Goal: Task Accomplishment & Management: Use online tool/utility

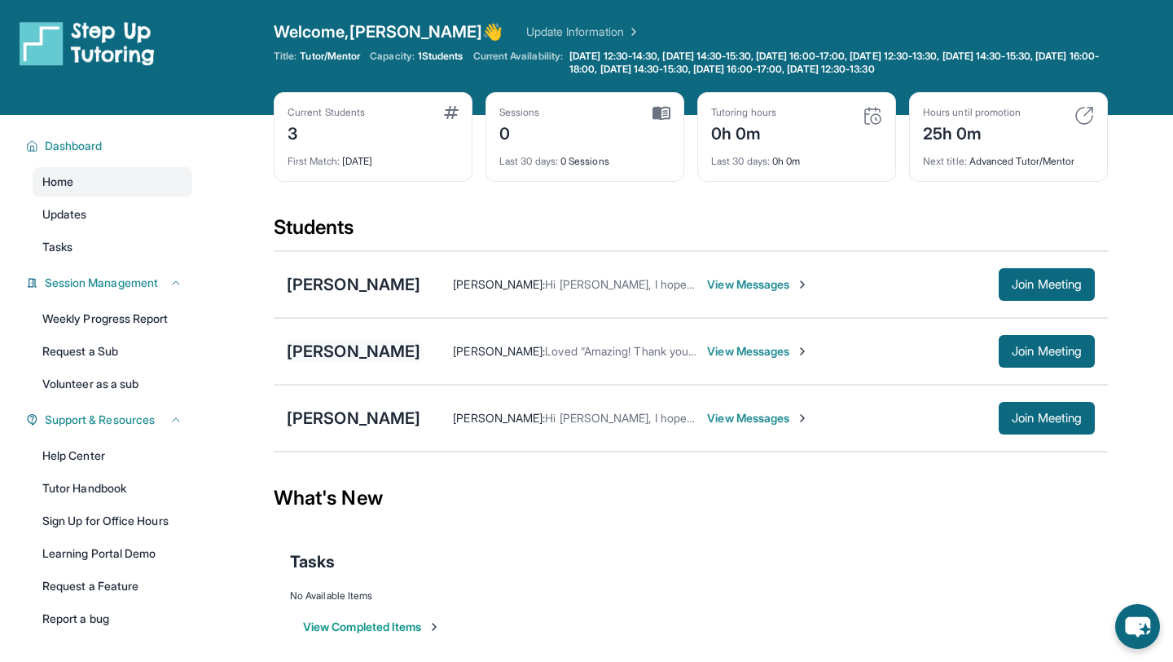
scroll to position [2, 0]
click at [328, 354] on div "[PERSON_NAME]" at bounding box center [354, 351] width 134 height 23
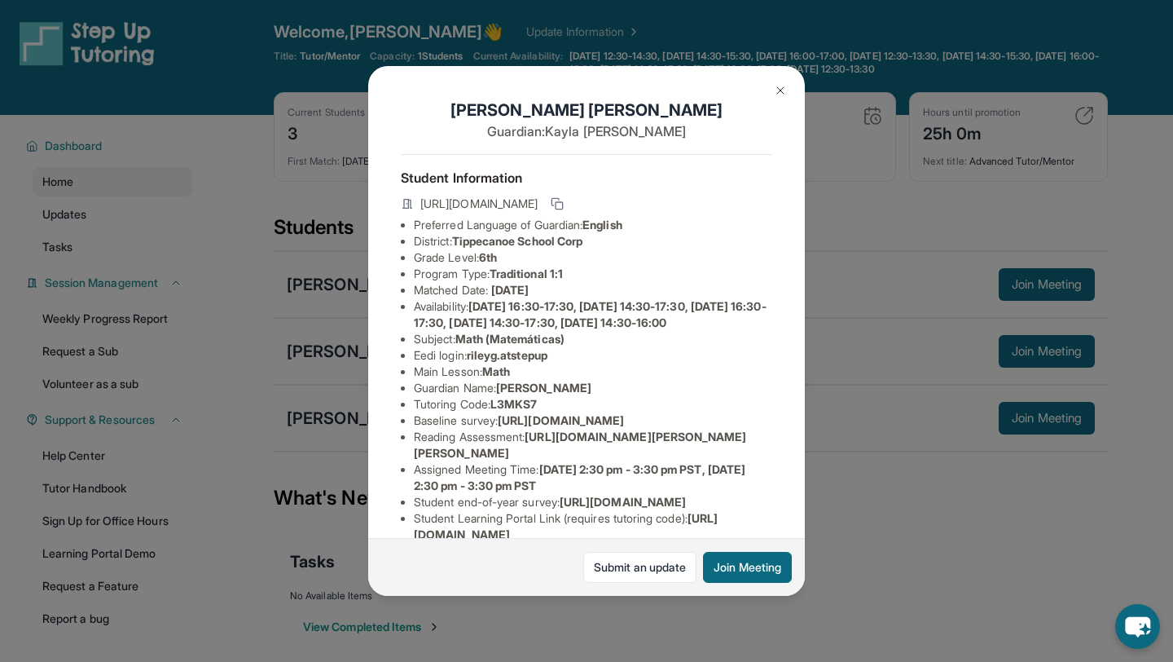
click at [785, 89] on img at bounding box center [780, 90] width 13 height 13
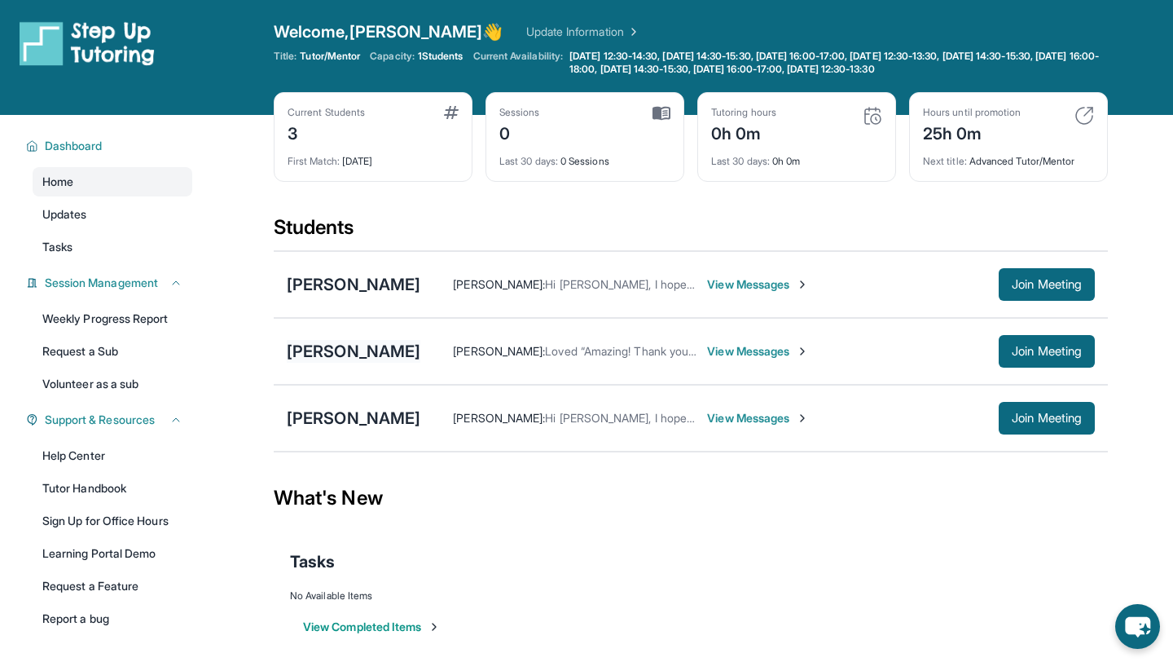
click at [346, 348] on div "[PERSON_NAME]" at bounding box center [354, 351] width 134 height 23
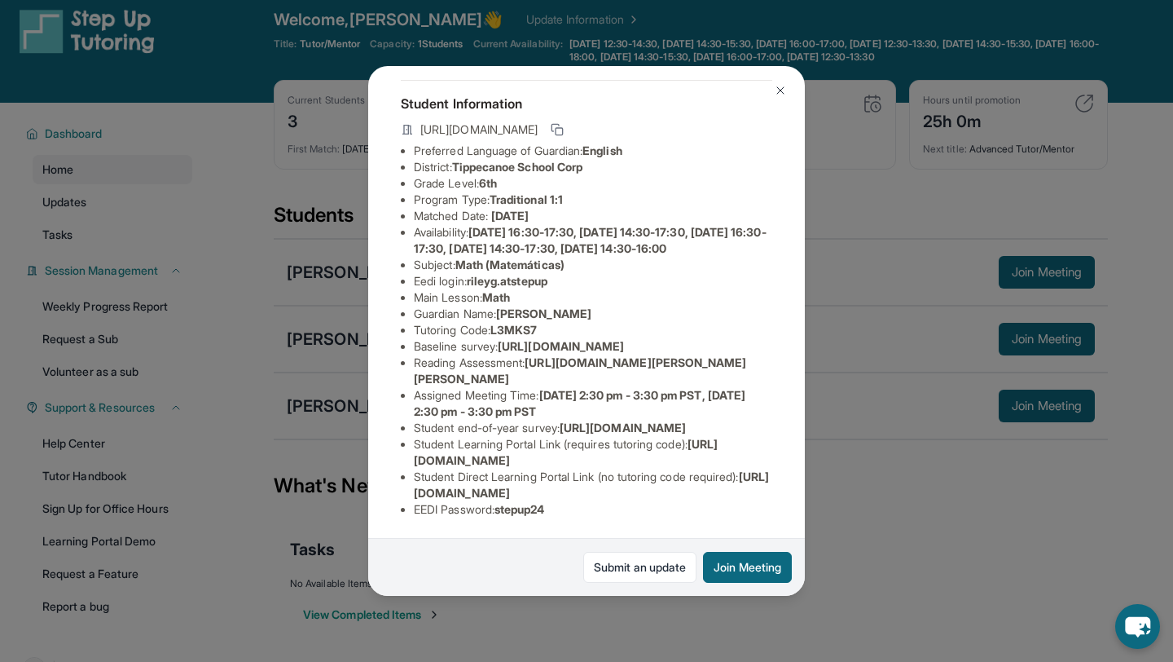
scroll to position [20, 0]
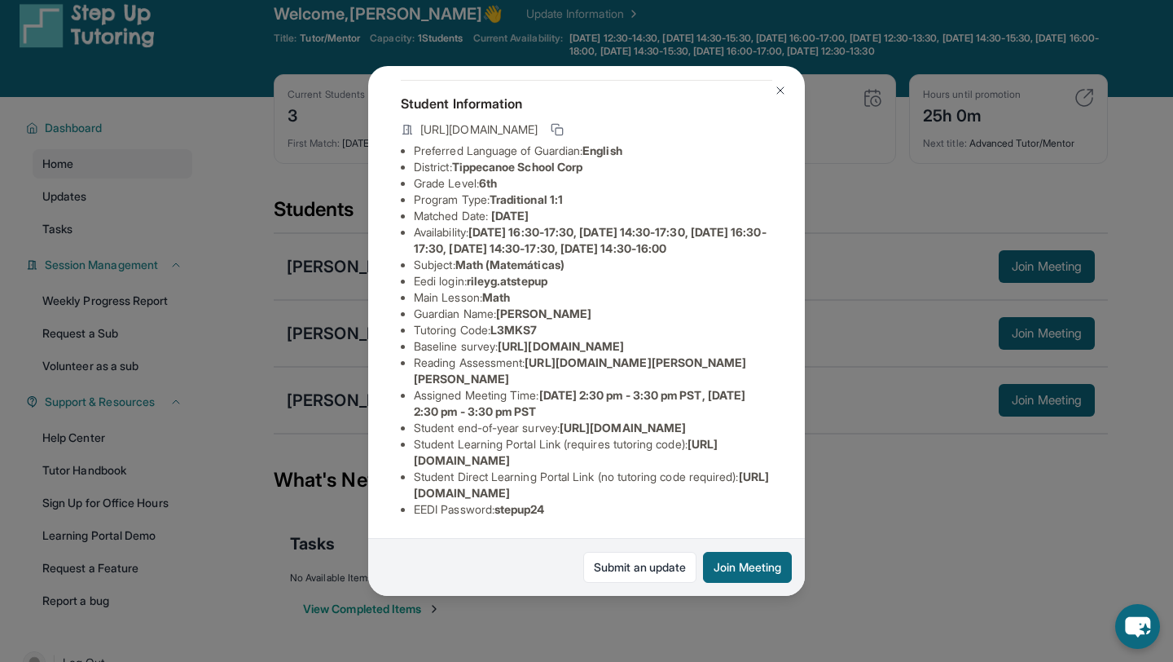
click at [785, 93] on img at bounding box center [780, 90] width 13 height 13
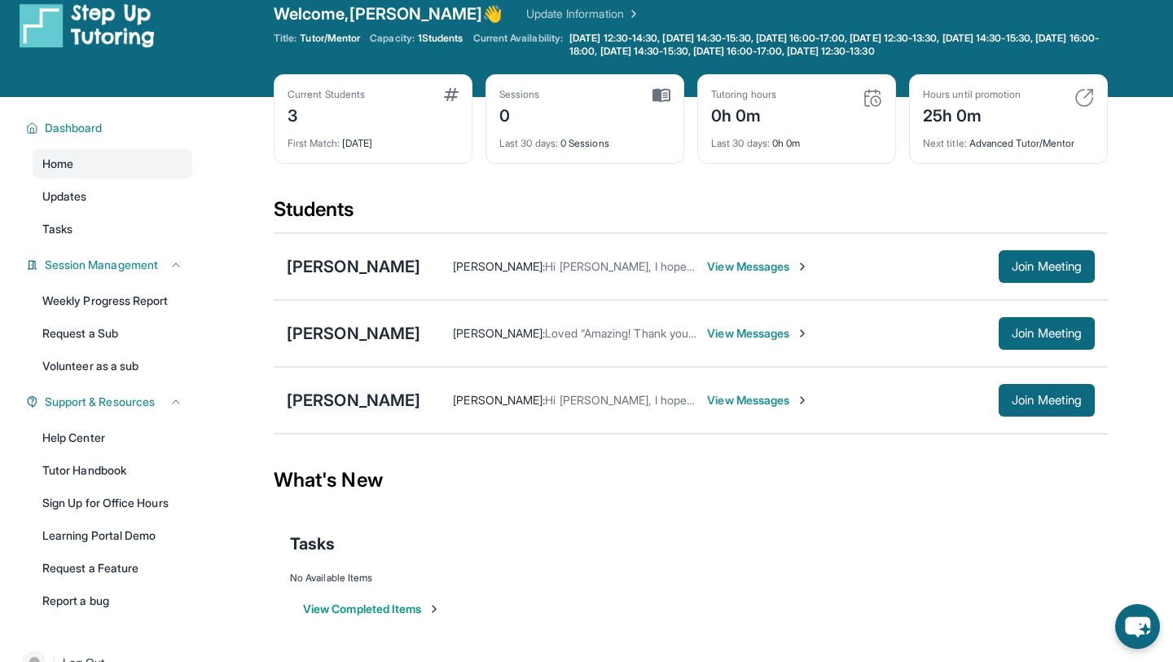
click at [359, 403] on div "[PERSON_NAME]" at bounding box center [354, 400] width 134 height 23
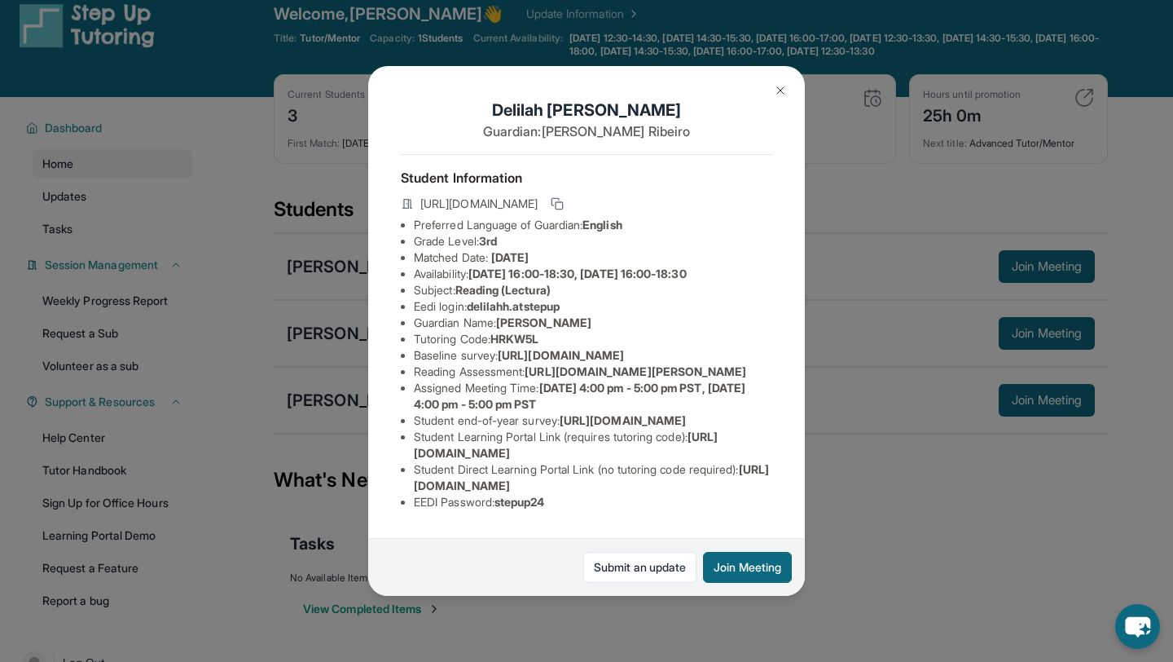
click at [782, 90] on img at bounding box center [780, 90] width 13 height 13
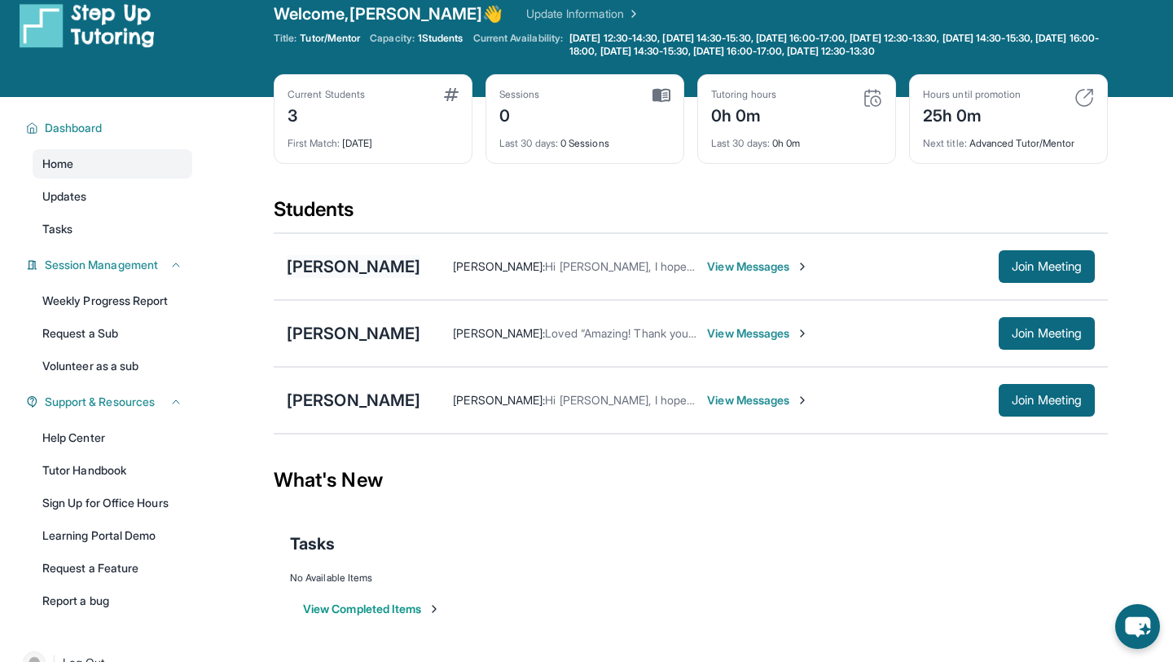
click at [415, 264] on div "[PERSON_NAME]" at bounding box center [354, 266] width 134 height 23
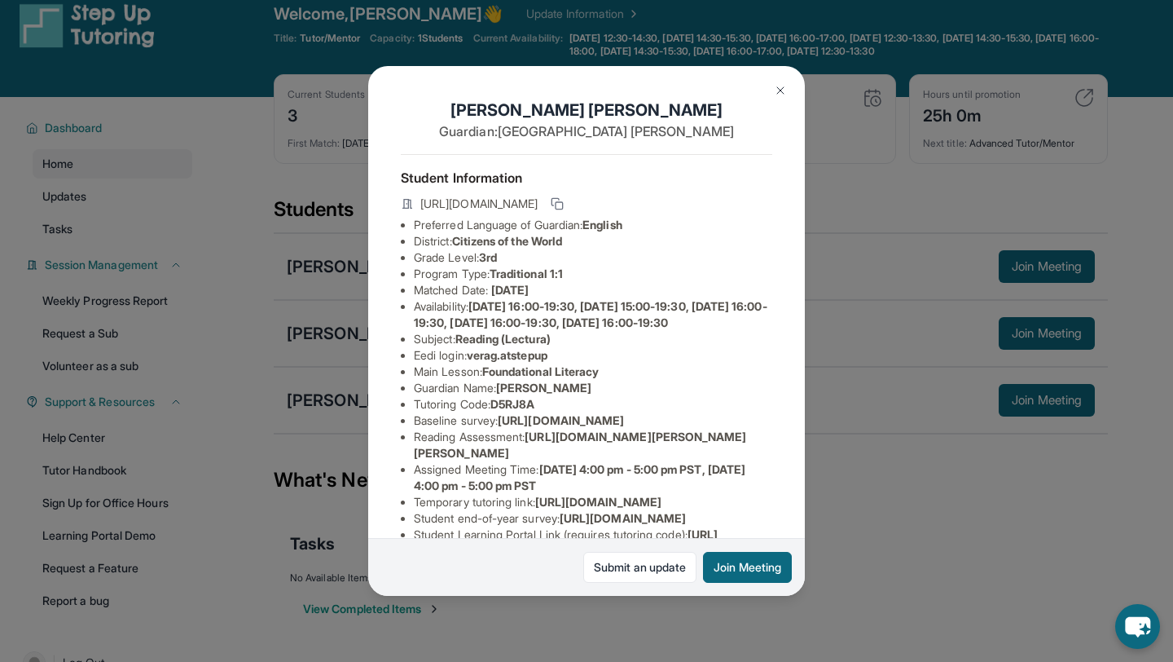
click at [801, 85] on div "[PERSON_NAME] Guardian: [PERSON_NAME] Student Information [URL][DOMAIN_NAME] Pr…" at bounding box center [586, 331] width 437 height 530
click at [777, 89] on img at bounding box center [780, 90] width 13 height 13
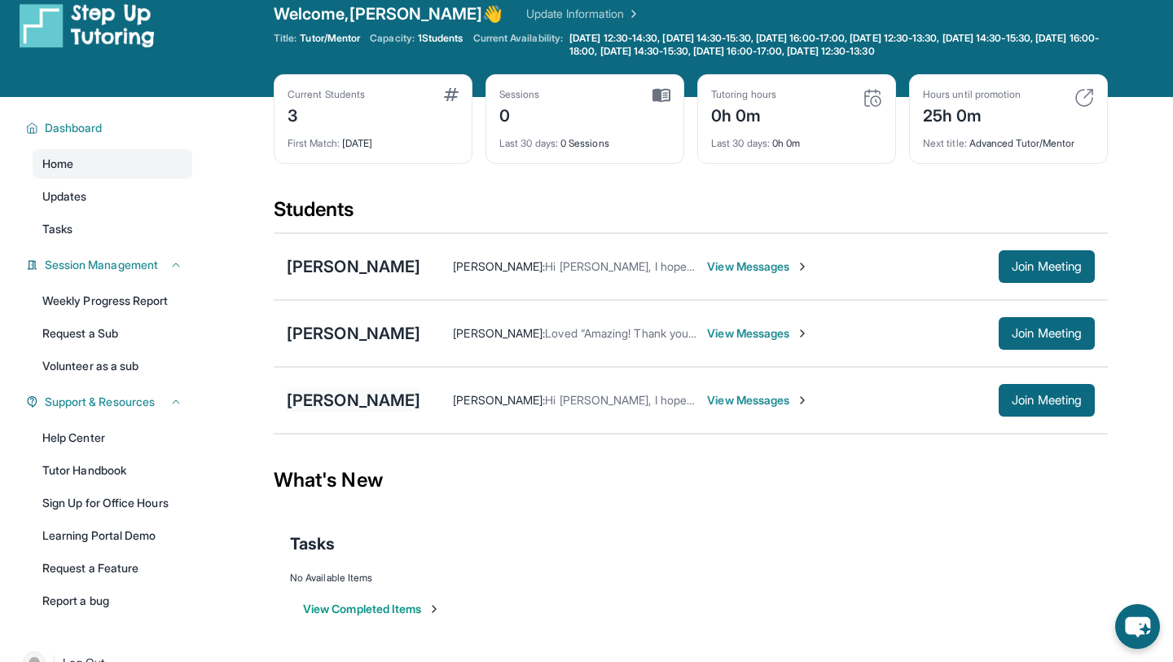
click at [381, 403] on div "[PERSON_NAME]" at bounding box center [354, 400] width 134 height 23
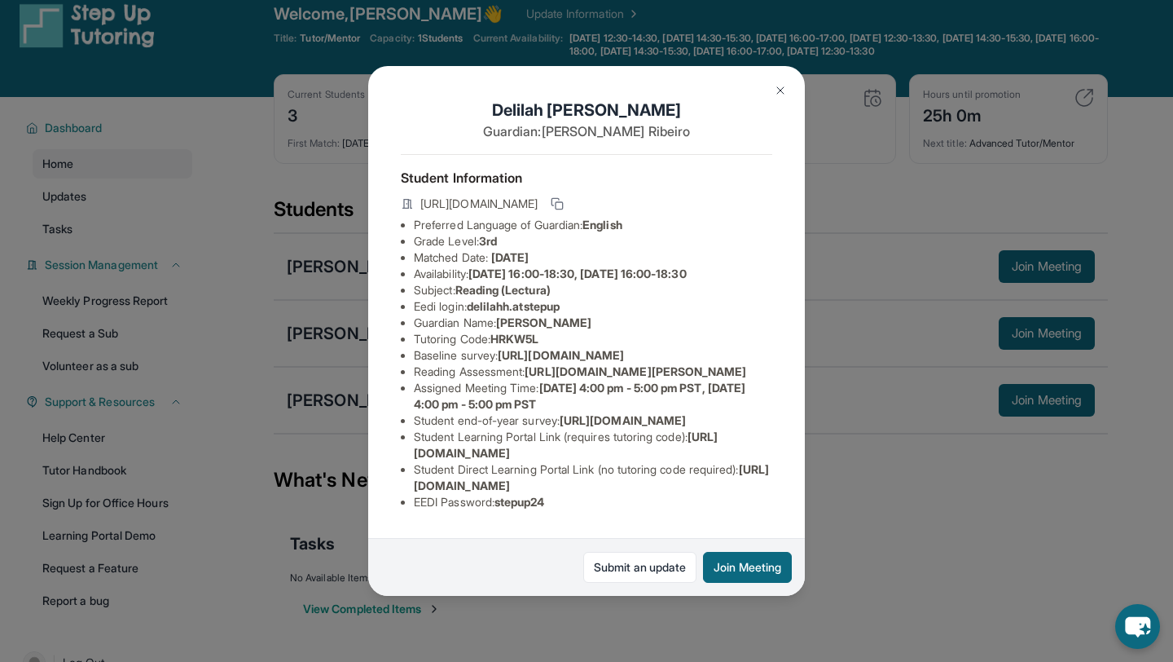
scroll to position [99, 0]
click at [782, 86] on img at bounding box center [780, 90] width 13 height 13
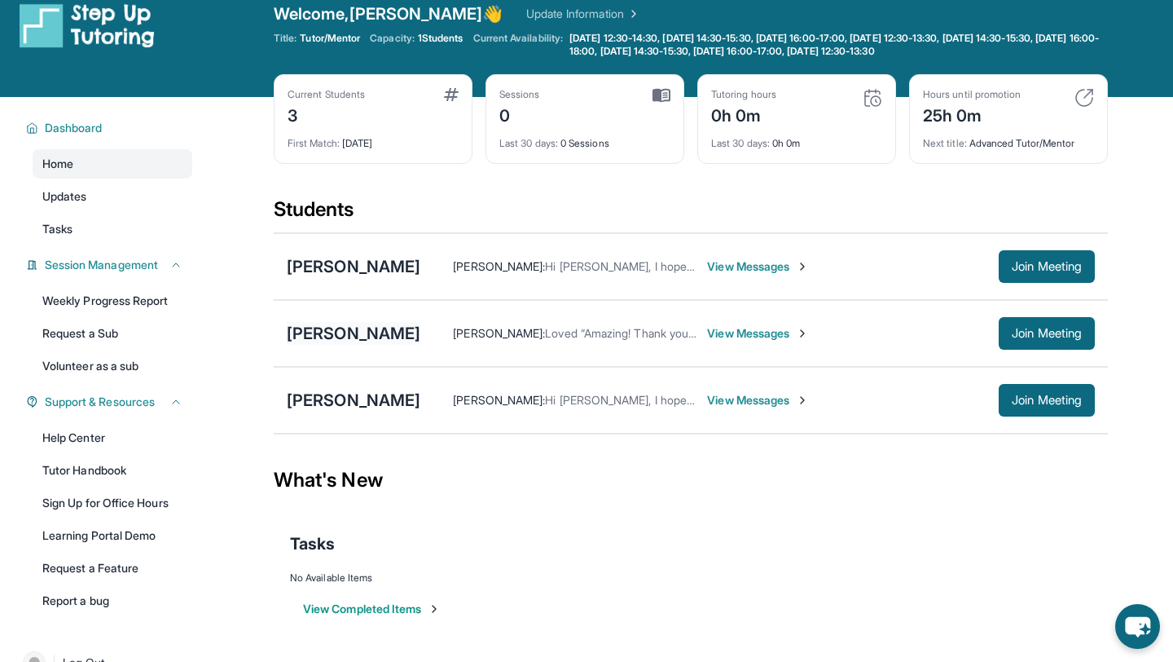
click at [338, 332] on div "[PERSON_NAME]" at bounding box center [354, 333] width 134 height 23
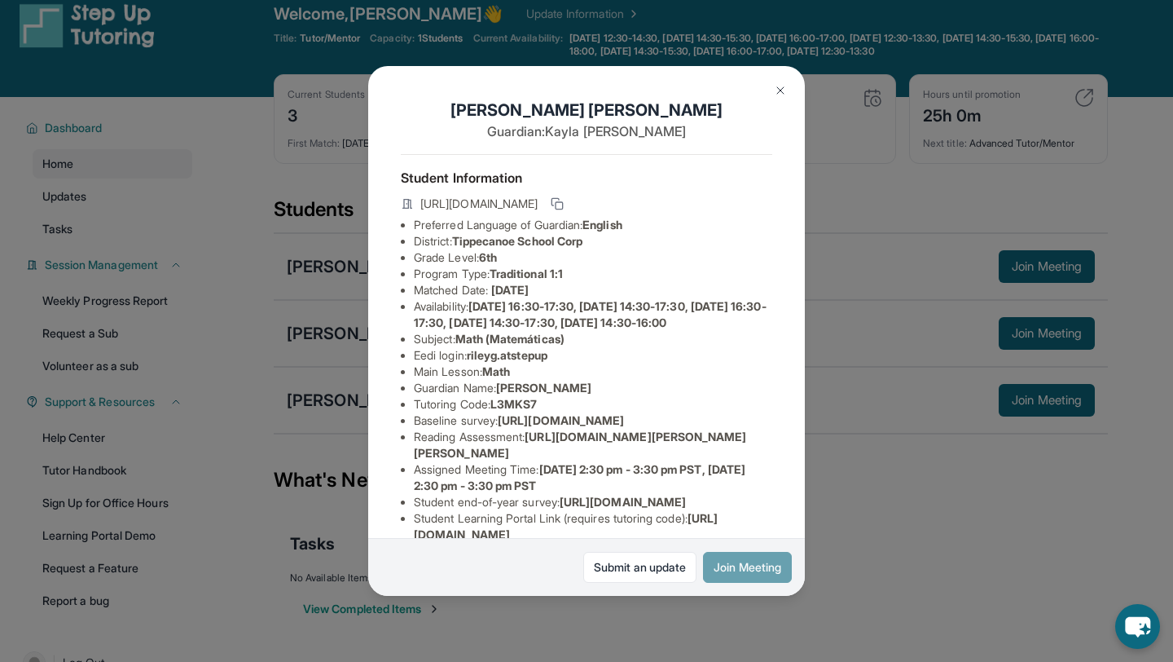
click at [735, 559] on button "Join Meeting" at bounding box center [747, 567] width 89 height 31
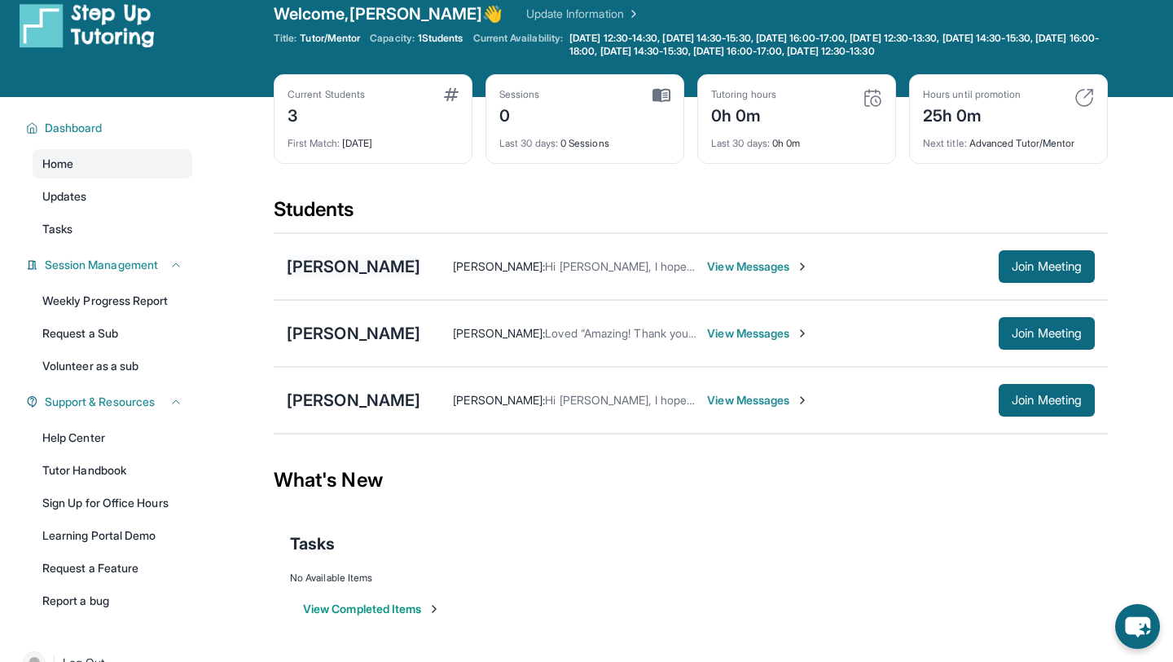
click at [381, 263] on div "[PERSON_NAME]" at bounding box center [354, 266] width 134 height 23
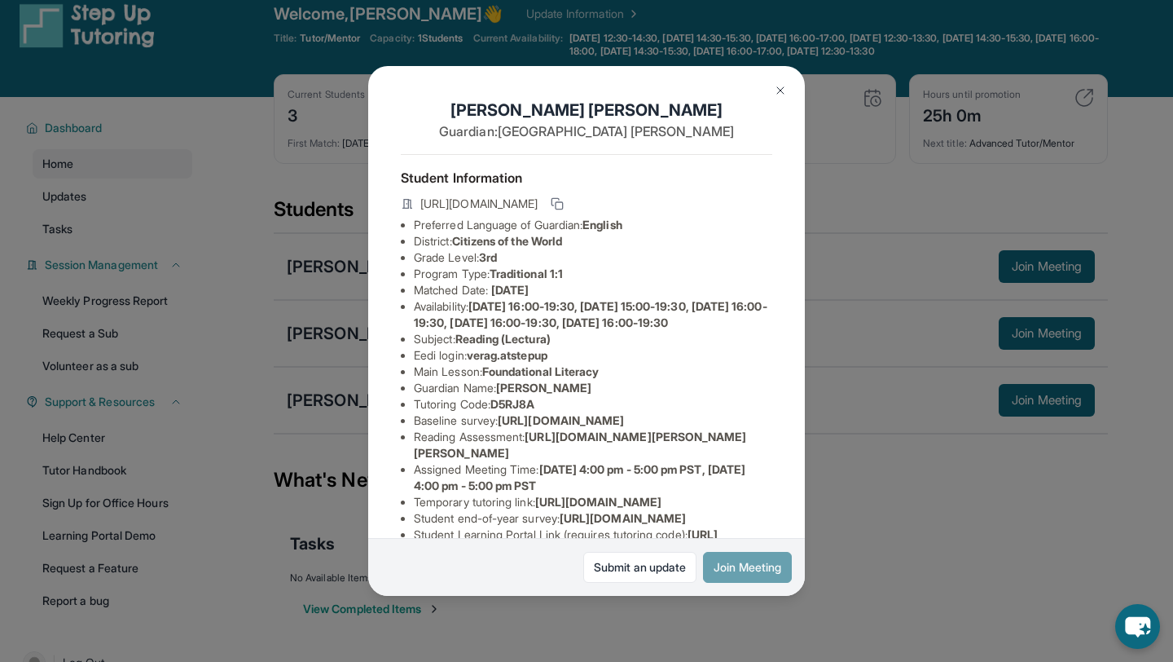
click at [741, 558] on button "Join Meeting" at bounding box center [747, 567] width 89 height 31
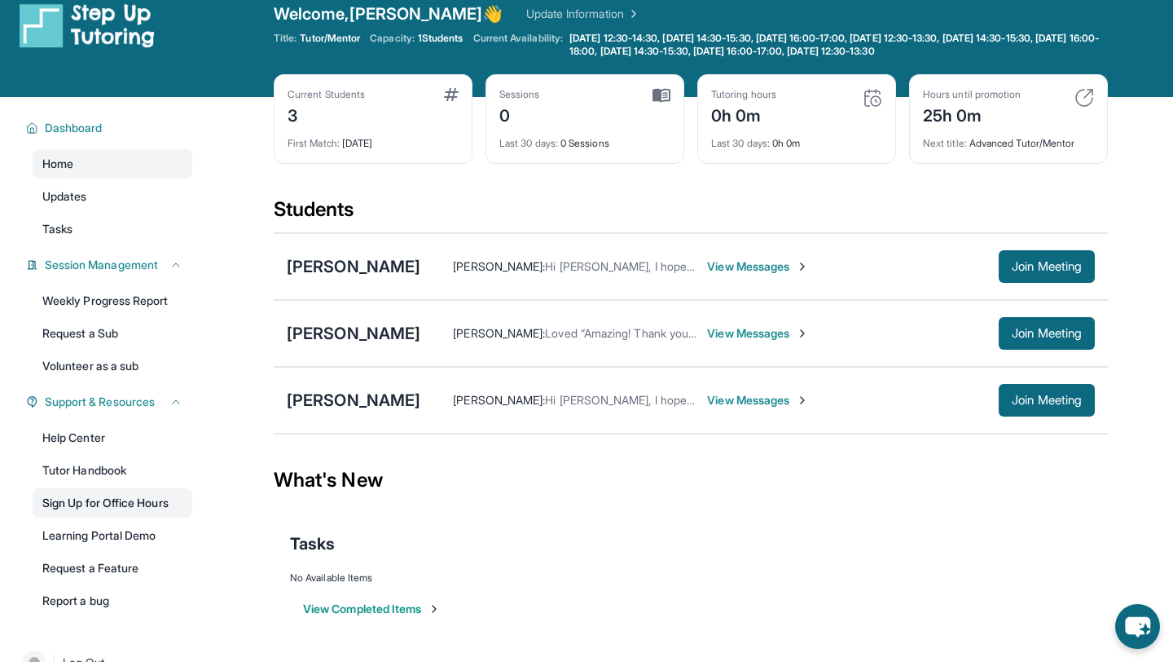
click at [127, 494] on link "Sign Up for Office Hours" at bounding box center [113, 502] width 160 height 29
click at [1136, 633] on icon "chat-button" at bounding box center [1138, 627] width 27 height 22
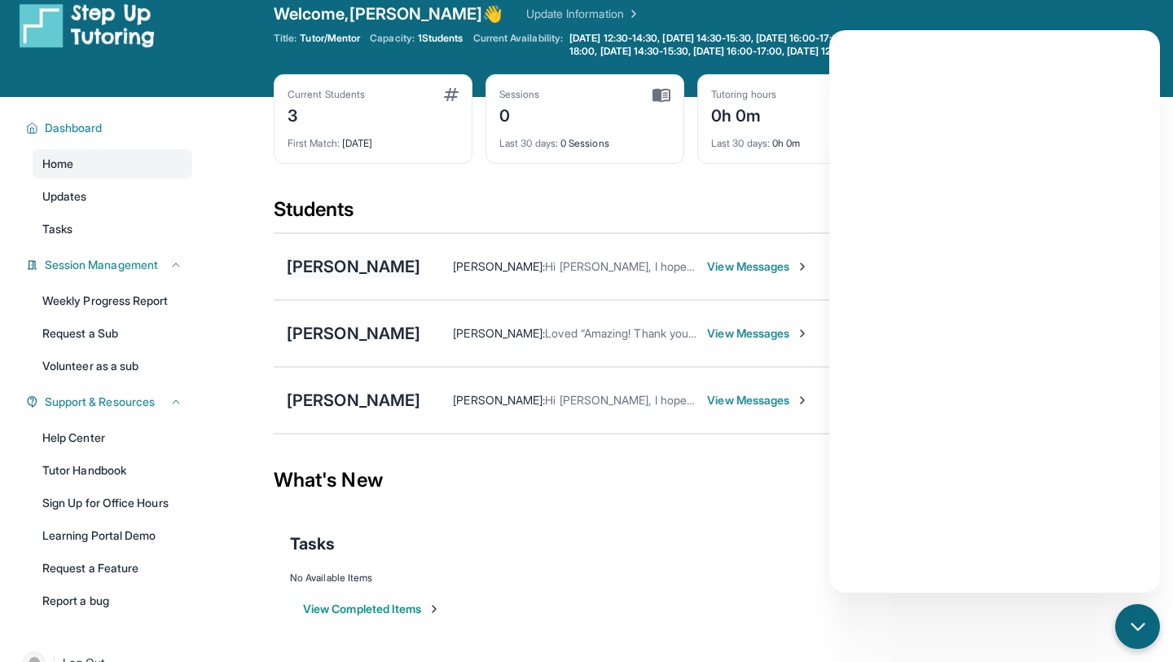
click at [384, 270] on div "[PERSON_NAME]" at bounding box center [354, 266] width 134 height 23
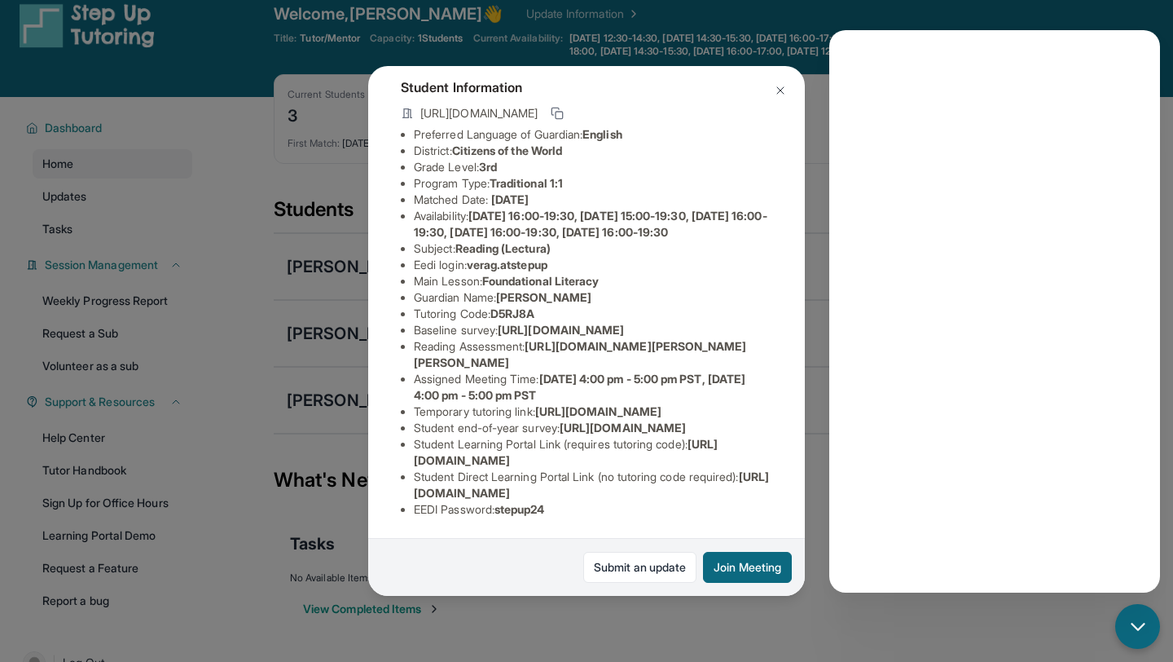
scroll to position [100, 0]
drag, startPoint x: 531, startPoint y: 401, endPoint x: 573, endPoint y: 414, distance: 44.3
click at [573, 371] on li "Reading Assessment : [URL][DOMAIN_NAME][PERSON_NAME][PERSON_NAME]" at bounding box center [593, 354] width 359 height 33
click at [544, 369] on span "[URL][DOMAIN_NAME][PERSON_NAME][PERSON_NAME]" at bounding box center [580, 354] width 333 height 30
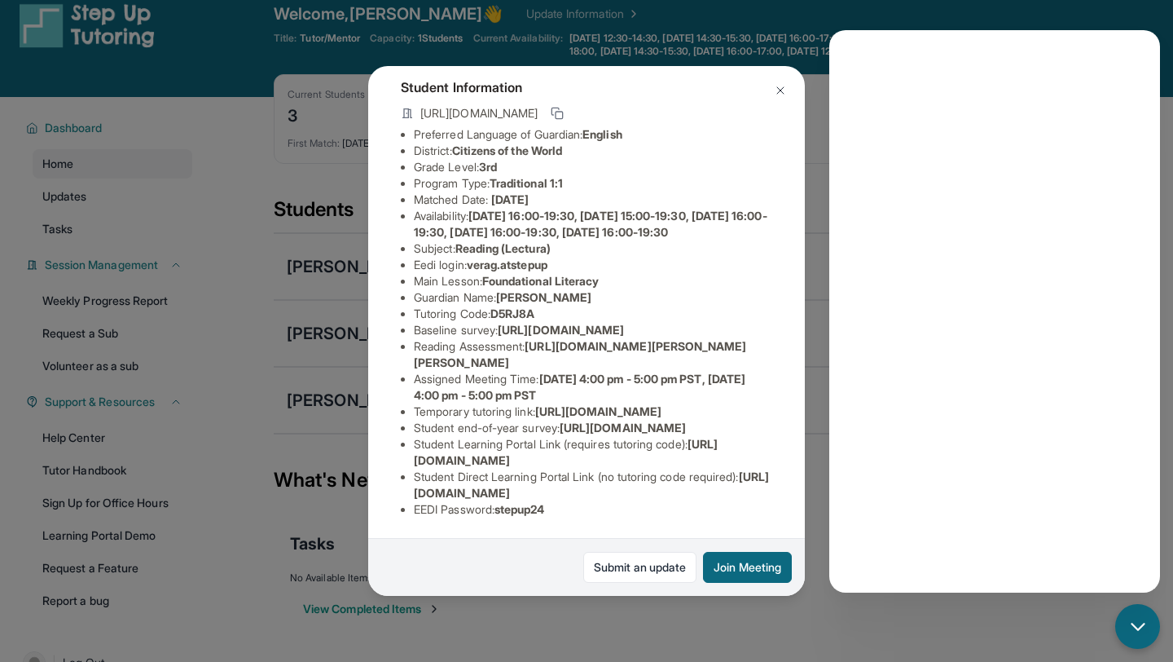
drag, startPoint x: 532, startPoint y: 400, endPoint x: 639, endPoint y: 434, distance: 112.1
click at [639, 434] on div "[PERSON_NAME] Guardian: [PERSON_NAME] Student Information [URL][DOMAIN_NAME] Pr…" at bounding box center [586, 331] width 437 height 530
copy li "[URL][DOMAIN_NAME][PERSON_NAME][PERSON_NAME]"
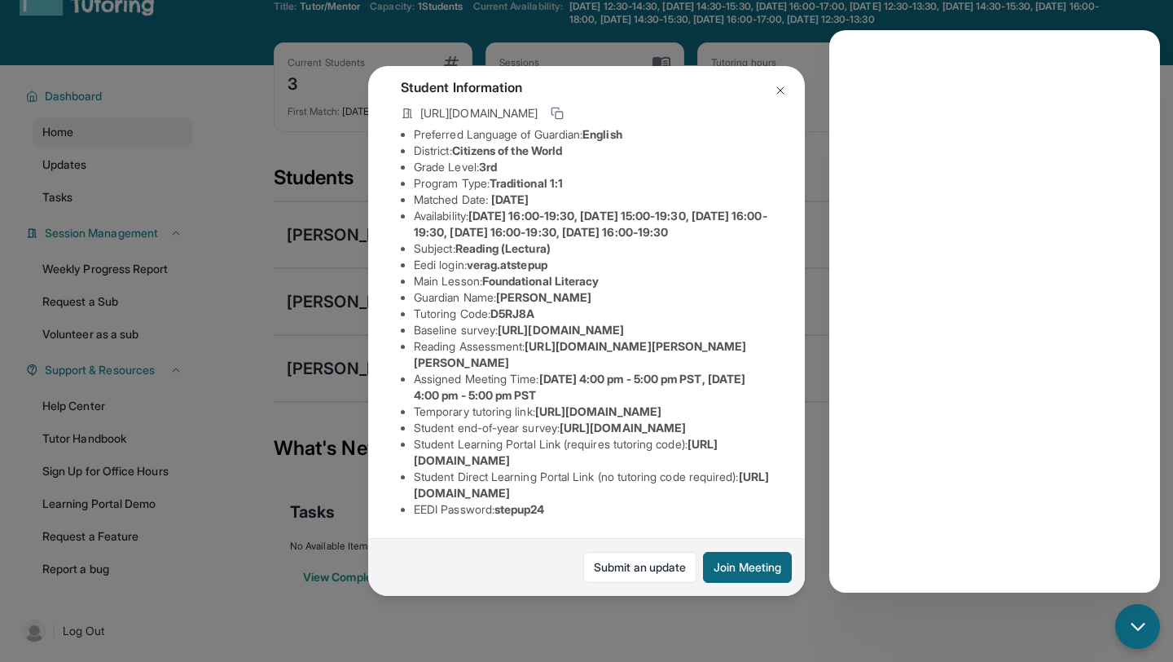
scroll to position [109, 0]
click at [580, 330] on li "Baseline survey : [URL][DOMAIN_NAME]" at bounding box center [593, 330] width 359 height 16
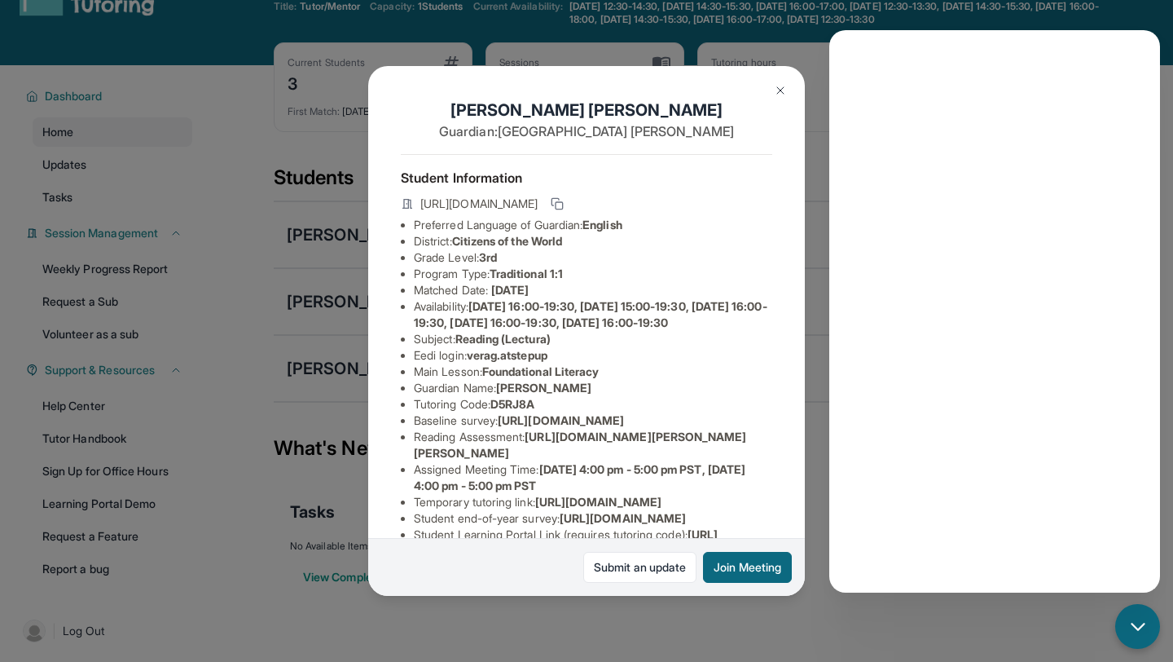
scroll to position [2, 0]
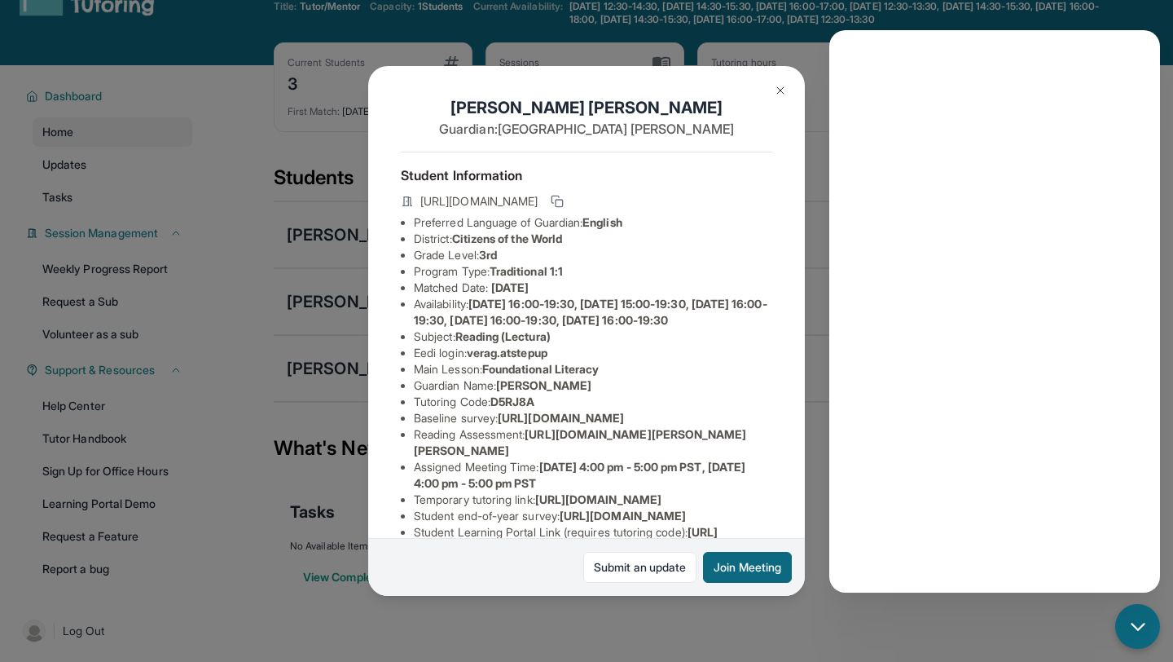
click at [782, 86] on img at bounding box center [780, 90] width 13 height 13
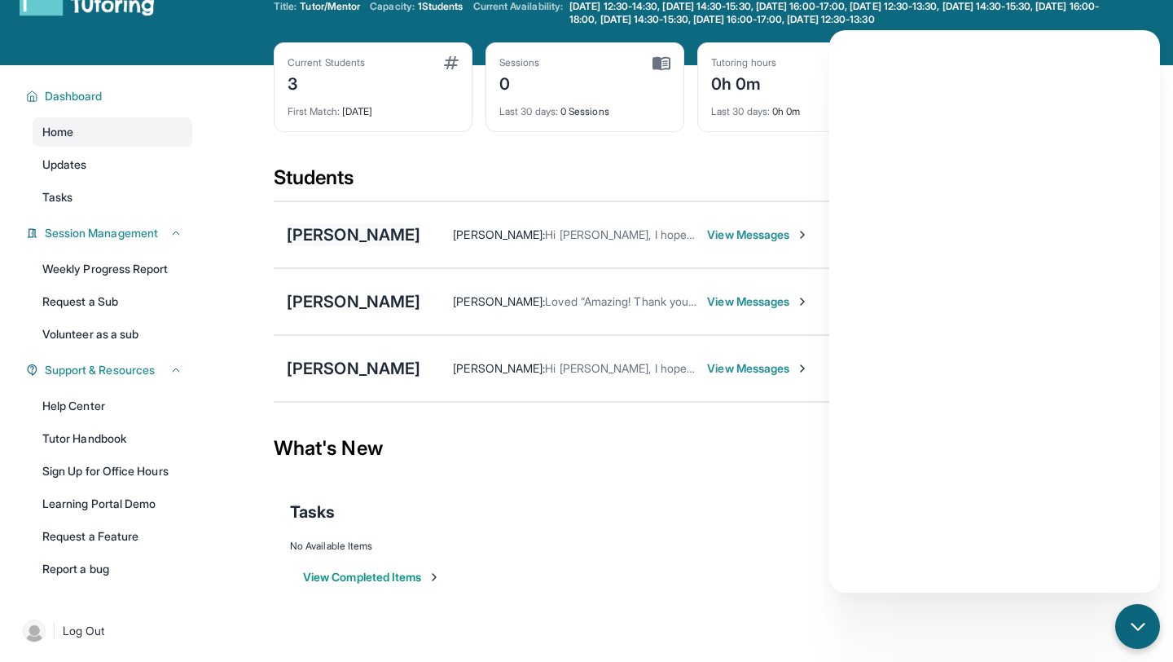
click at [353, 230] on div "[PERSON_NAME]" at bounding box center [354, 234] width 134 height 23
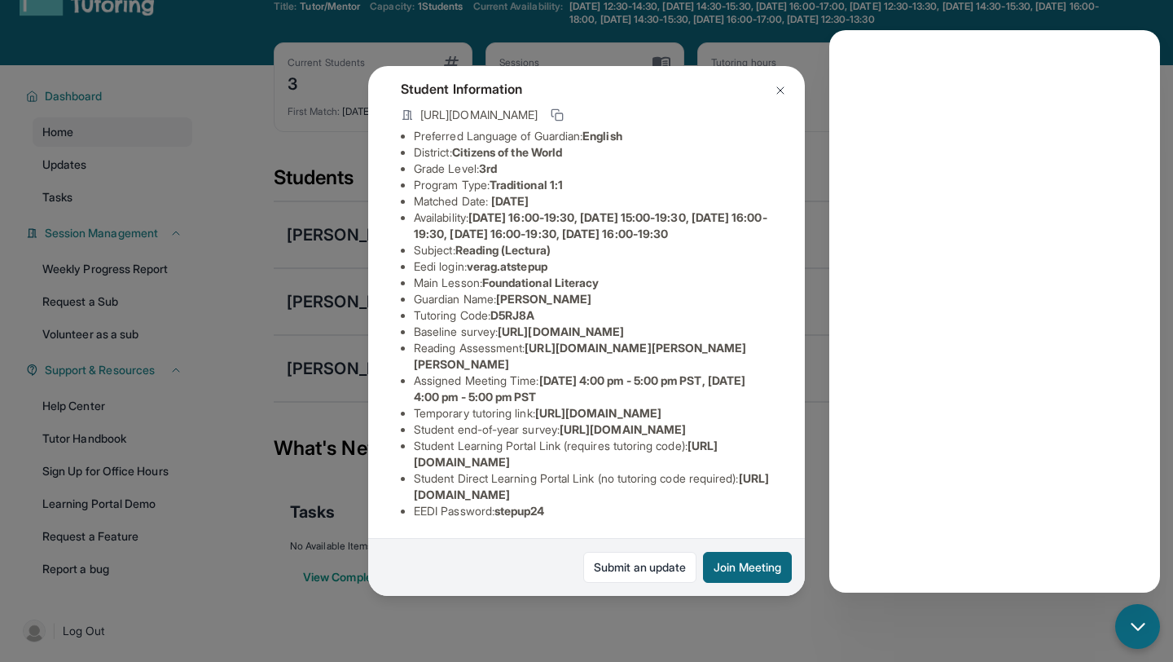
scroll to position [89, 577]
drag, startPoint x: 532, startPoint y: 408, endPoint x: 814, endPoint y: 449, distance: 284.9
click at [814, 449] on div "[PERSON_NAME] Guardian: [PERSON_NAME] Student Information [URL][DOMAIN_NAME] Pr…" at bounding box center [586, 331] width 1173 height 662
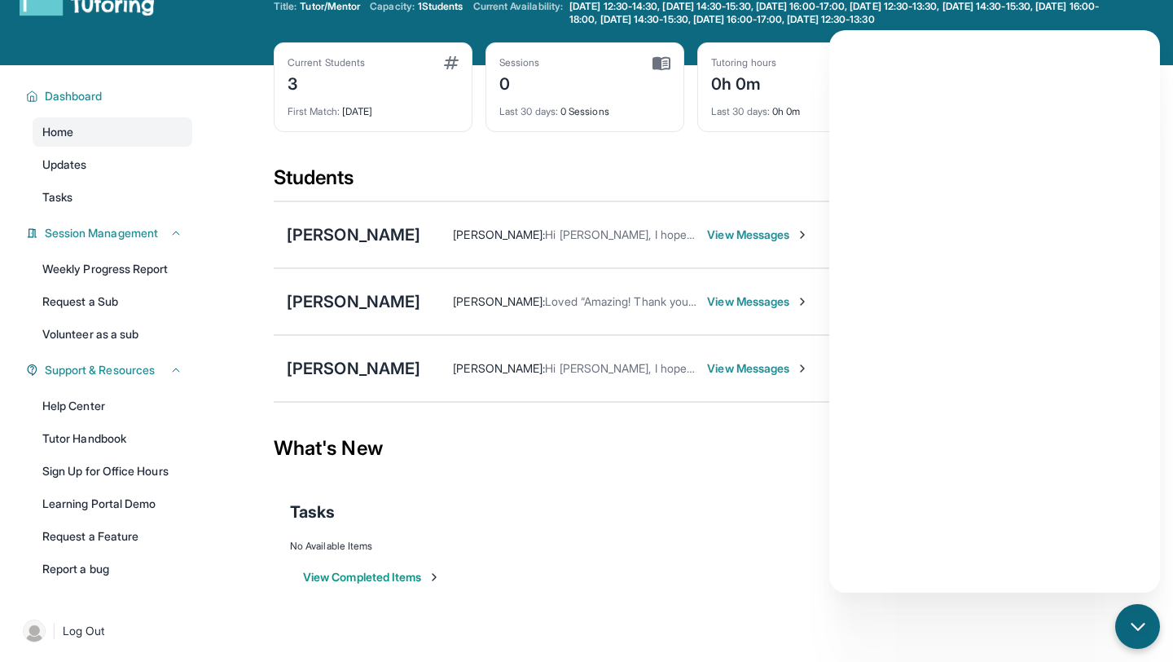
copy li "[URL][DOMAIN_NAME][PERSON_NAME][PERSON_NAME]"
click at [353, 242] on div "[PERSON_NAME]" at bounding box center [354, 234] width 134 height 23
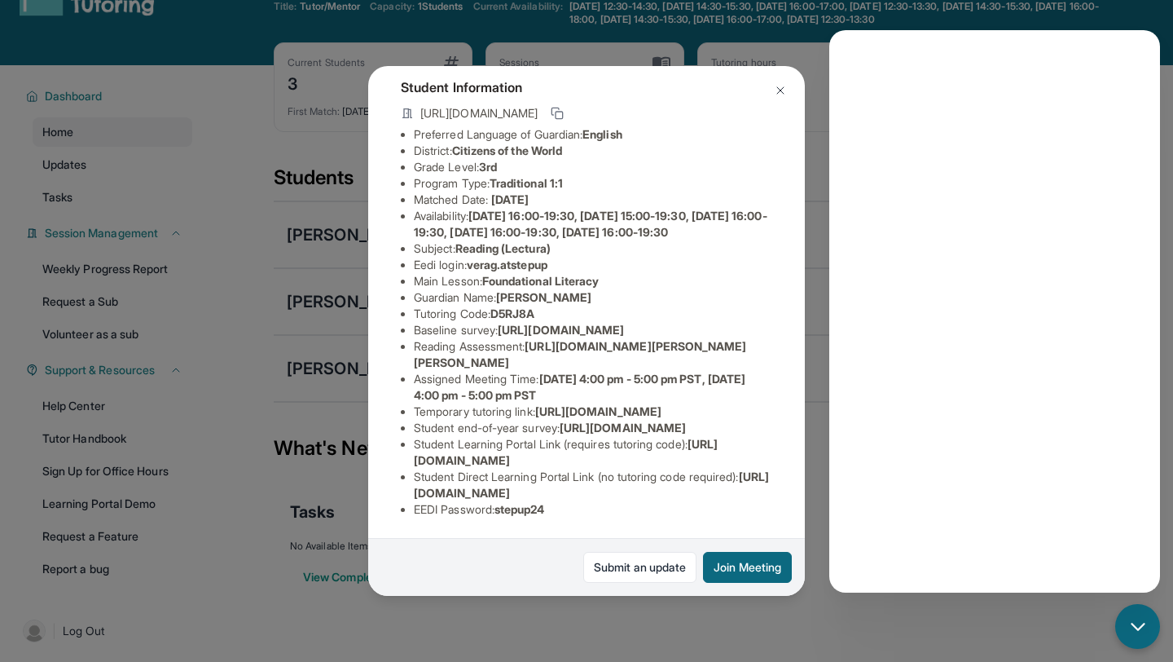
scroll to position [180, 22]
drag, startPoint x: 511, startPoint y: 323, endPoint x: 796, endPoint y: 353, distance: 286.8
click at [773, 353] on li "Reading Assessment : [URL][DOMAIN_NAME][PERSON_NAME][PERSON_NAME]" at bounding box center [593, 354] width 359 height 33
copy span "[URL][DOMAIN_NAME][PERSON_NAME][PERSON_NAME]"
click at [298, 442] on div "[PERSON_NAME] Guardian: [PERSON_NAME] Student Information [URL][DOMAIN_NAME] Pr…" at bounding box center [586, 331] width 1173 height 662
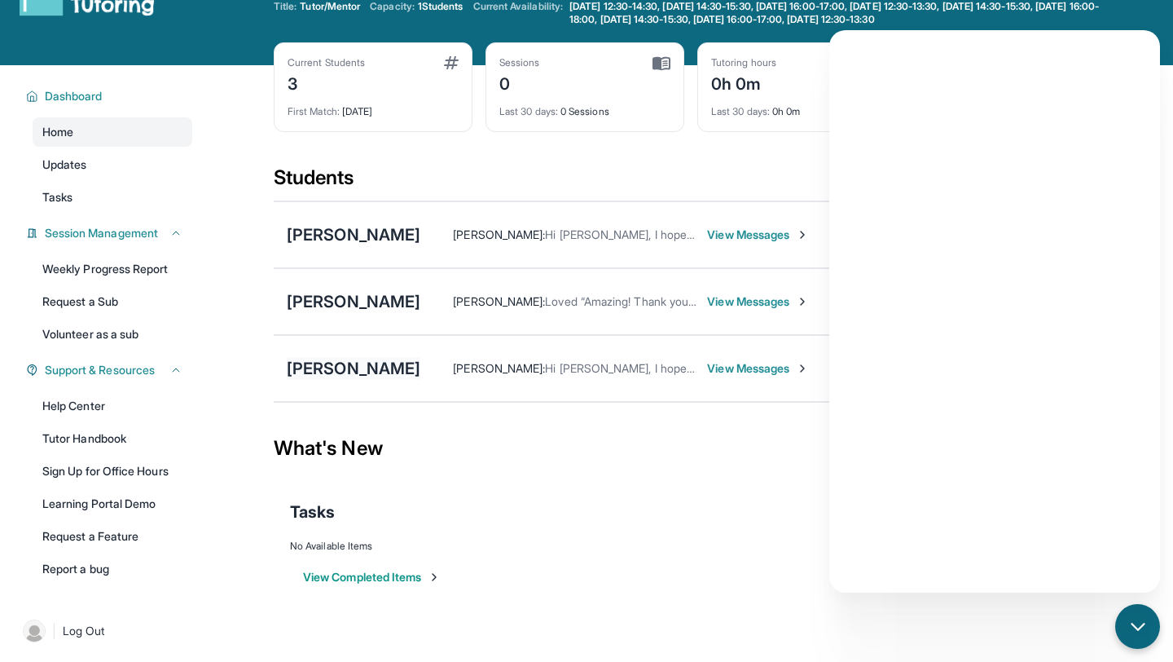
click at [355, 371] on div "[PERSON_NAME]" at bounding box center [354, 368] width 134 height 23
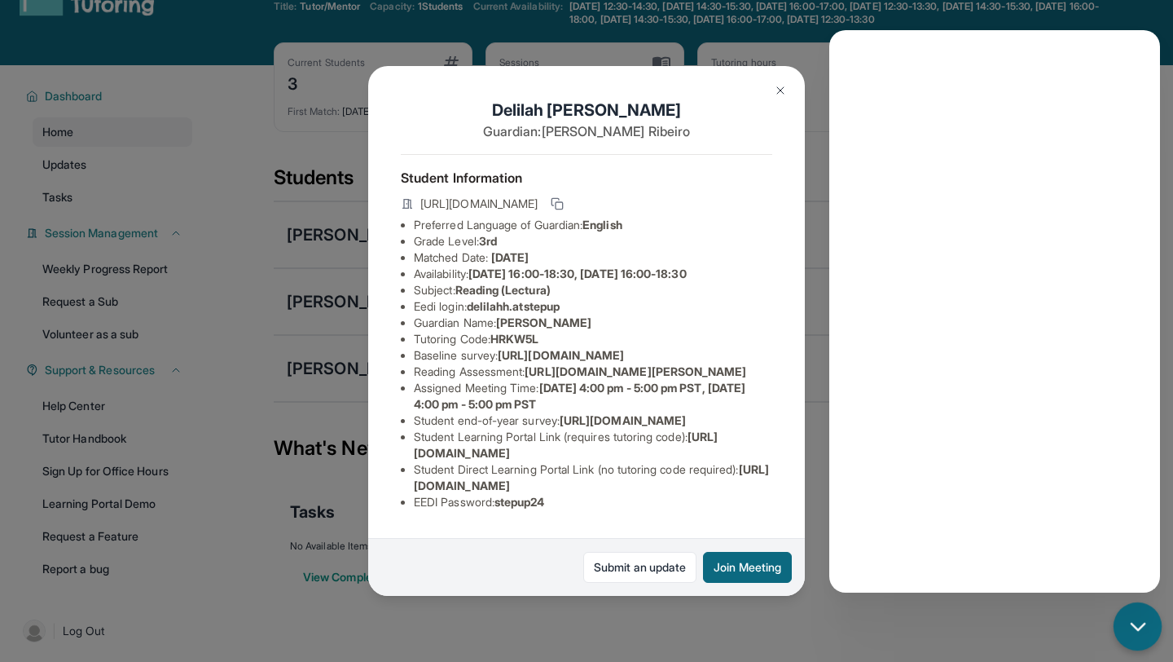
click at [1137, 617] on icon "chat-button" at bounding box center [1138, 626] width 21 height 21
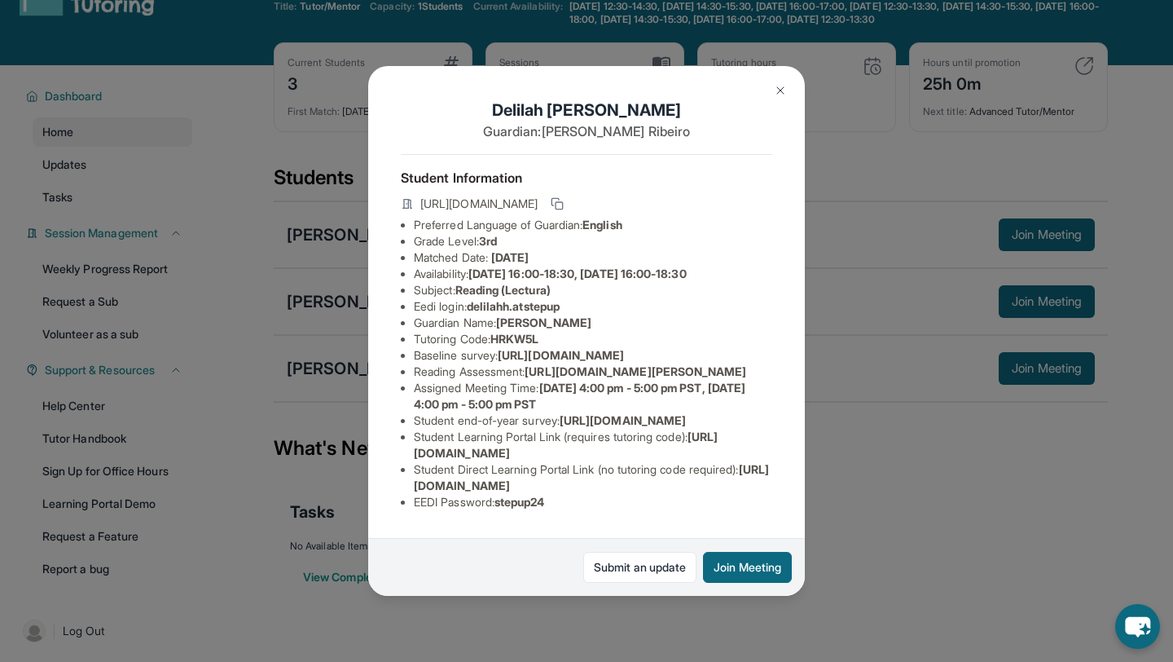
scroll to position [88, 0]
drag, startPoint x: 533, startPoint y: 328, endPoint x: 783, endPoint y: 364, distance: 252.9
click at [783, 364] on div "[PERSON_NAME] Guardian: [PERSON_NAME] Student Information [URL][DOMAIN_NAME] Pr…" at bounding box center [586, 331] width 437 height 530
copy span "[URL][DOMAIN_NAME][PERSON_NAME]"
click at [533, 363] on li "Reading Assessment : [URL][DOMAIN_NAME][PERSON_NAME]" at bounding box center [593, 371] width 359 height 16
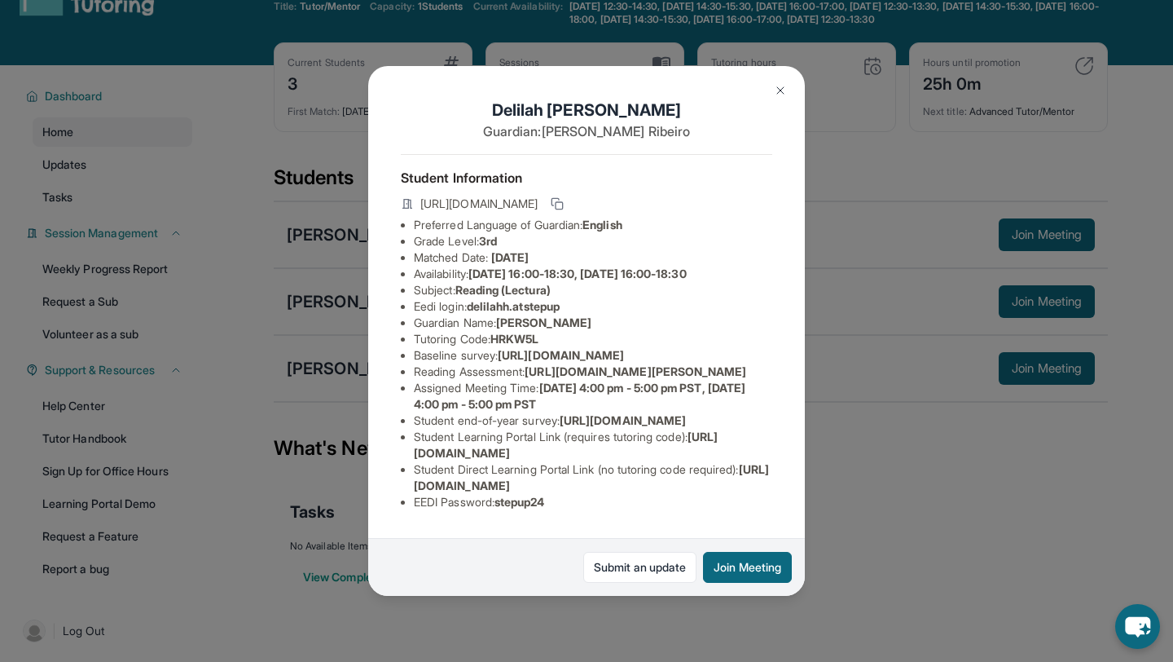
drag, startPoint x: 533, startPoint y: 334, endPoint x: 795, endPoint y: 364, distance: 264.1
click at [795, 364] on div "[PERSON_NAME] Guardian: [PERSON_NAME] Student Information [URL][DOMAIN_NAME] Pr…" at bounding box center [586, 331] width 437 height 530
copy span "[URL][DOMAIN_NAME][PERSON_NAME]"
click at [516, 348] on span "[URL][DOMAIN_NAME]" at bounding box center [561, 355] width 126 height 14
drag, startPoint x: 414, startPoint y: 283, endPoint x: 649, endPoint y: 308, distance: 236.1
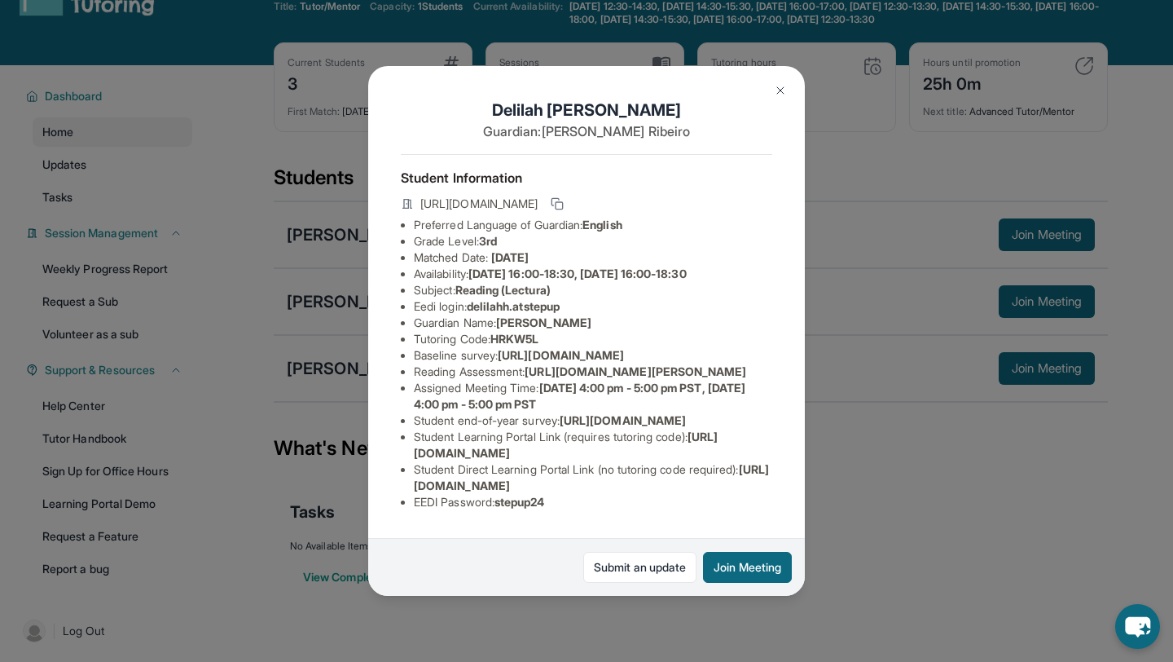
click at [649, 347] on li "Baseline survey : [URL][DOMAIN_NAME]" at bounding box center [593, 355] width 359 height 16
click at [624, 347] on li "Baseline survey : [URL][DOMAIN_NAME]" at bounding box center [593, 355] width 359 height 16
drag, startPoint x: 624, startPoint y: 296, endPoint x: 412, endPoint y: 284, distance: 213.0
click at [412, 284] on ul "Preferred Language of Guardian: English Grade Level: 3rd Matched Date: [DATE] A…" at bounding box center [587, 363] width 372 height 293
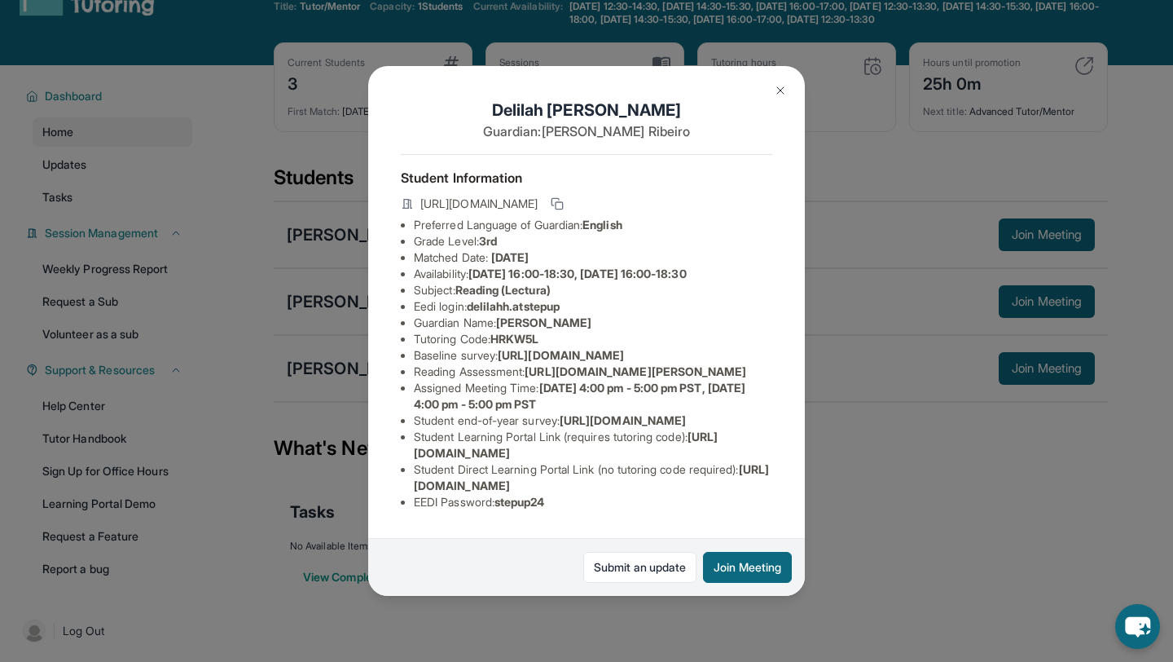
drag, startPoint x: 414, startPoint y: 281, endPoint x: 645, endPoint y: 298, distance: 232.1
click at [645, 347] on li "Baseline survey : [URL][DOMAIN_NAME]" at bounding box center [593, 355] width 359 height 16
drag, startPoint x: 755, startPoint y: 314, endPoint x: 380, endPoint y: 284, distance: 376.0
click at [380, 284] on div "[PERSON_NAME] Guardian: [PERSON_NAME] Student Information [URL][DOMAIN_NAME] Pr…" at bounding box center [586, 331] width 437 height 530
copy span "[URL][DOMAIN_NAME]"
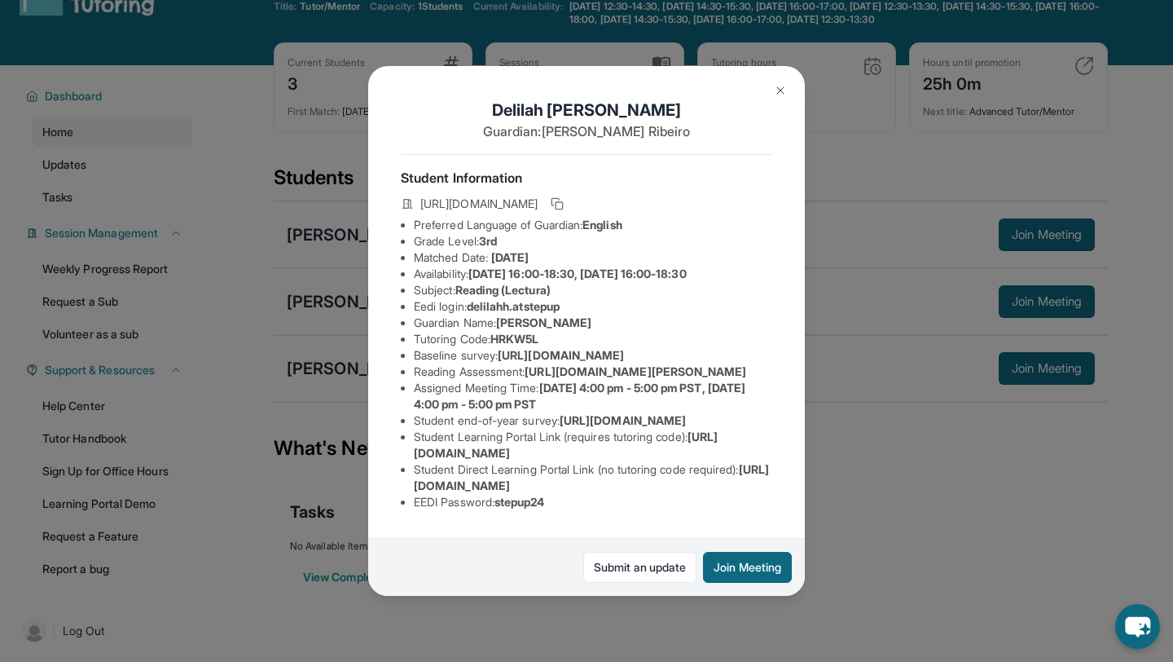
scroll to position [2, 0]
click at [782, 90] on img at bounding box center [780, 90] width 13 height 13
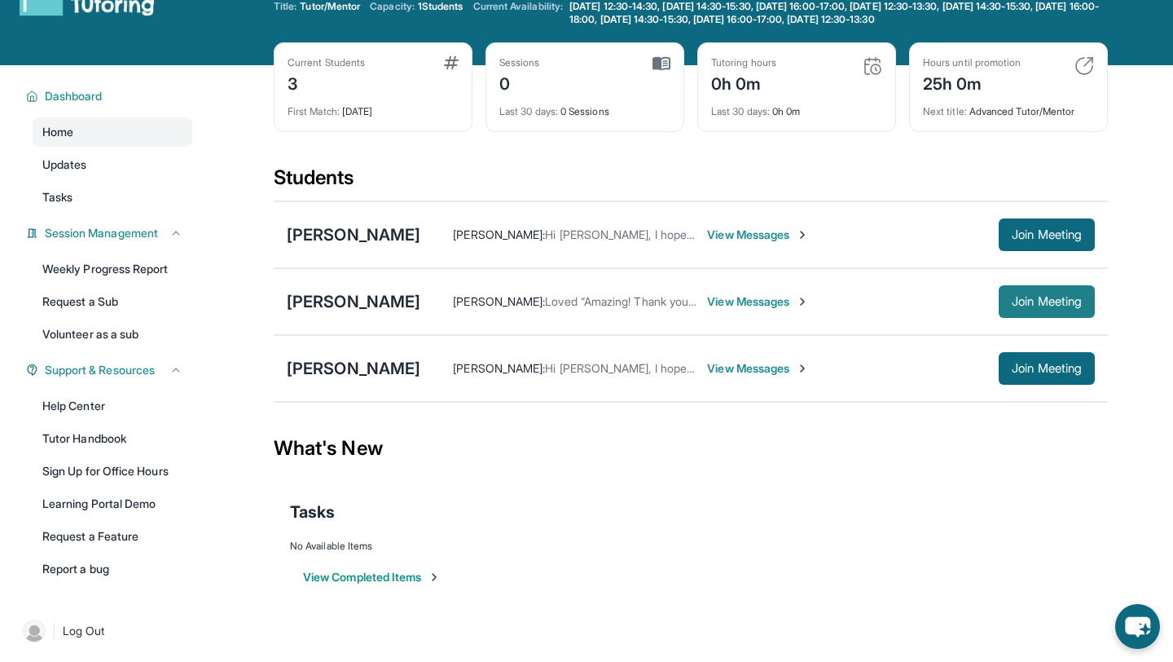
click at [1027, 300] on span "Join Meeting" at bounding box center [1047, 302] width 70 height 10
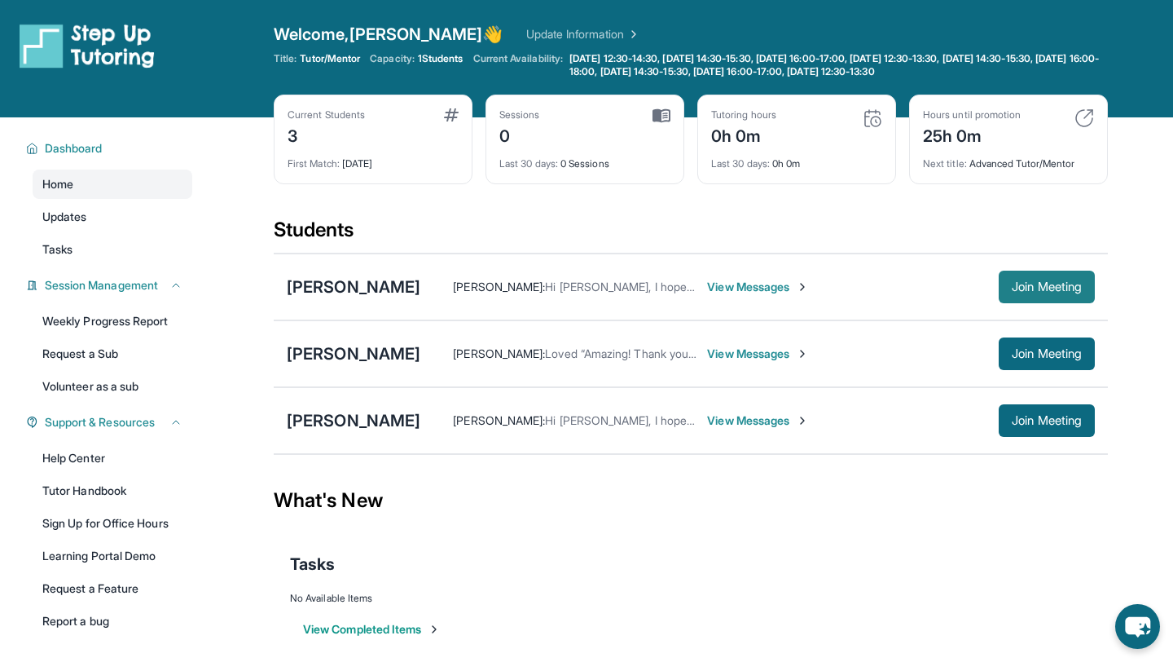
click at [1040, 297] on button "Join Meeting" at bounding box center [1047, 287] width 96 height 33
click at [1037, 346] on button "Join Meeting" at bounding box center [1047, 353] width 96 height 33
